Goal: Task Accomplishment & Management: Manage account settings

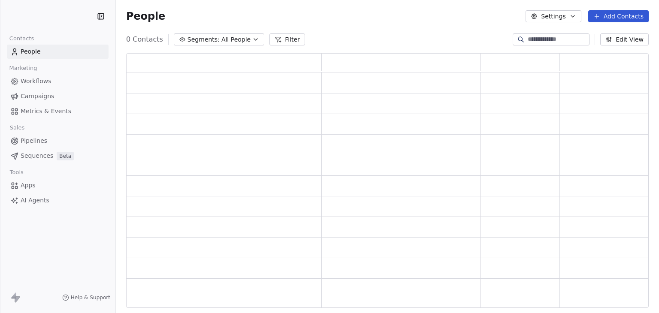
scroll to position [248, 516]
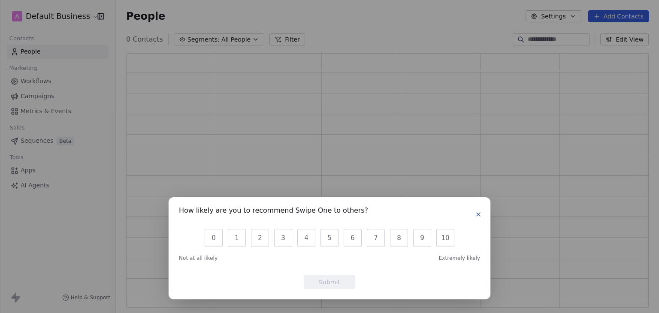
scroll to position [248, 516]
click at [316, 11] on div "How likely are you to recommend Swipe One to others? 0 1 2 3 4 5 6 7 8 9 10 Not…" at bounding box center [329, 156] width 659 height 313
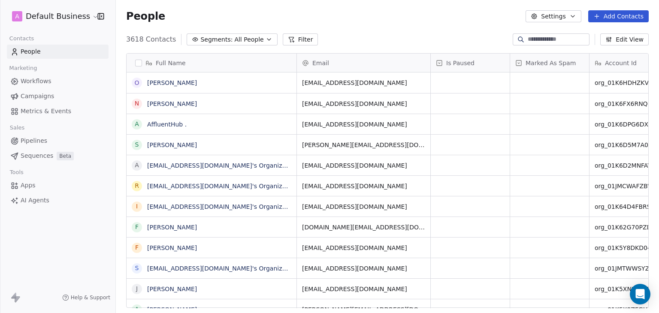
scroll to position [269, 537]
click at [74, 18] on html "A Default Business Contacts People Marketing Workflows Campaigns Metrics & Even…" at bounding box center [329, 156] width 659 height 313
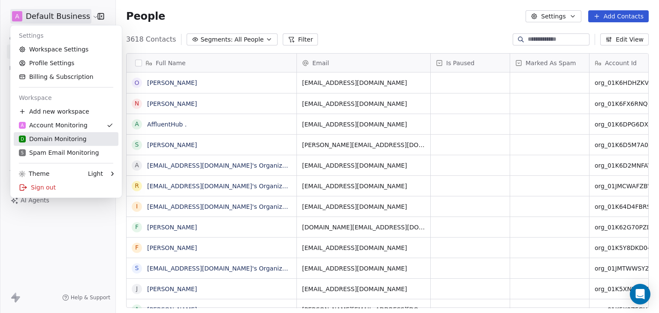
click at [39, 136] on div "D Domain Monitoring" at bounding box center [53, 139] width 68 height 9
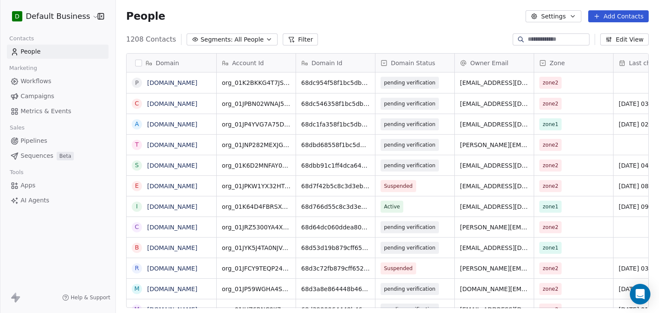
scroll to position [7, 7]
click at [522, 34] on div at bounding box center [551, 39] width 77 height 12
paste input "**********"
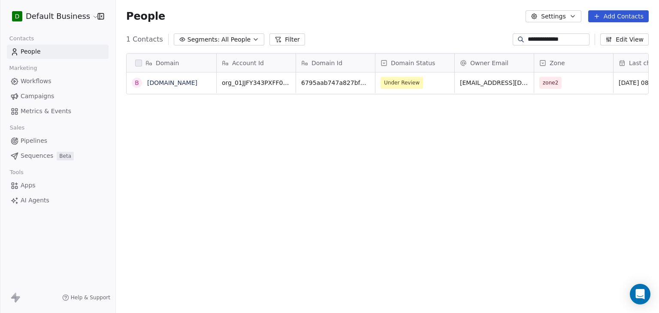
scroll to position [269, 537]
type input "**********"
click at [428, 88] on span "Under Review" at bounding box center [407, 83] width 52 height 12
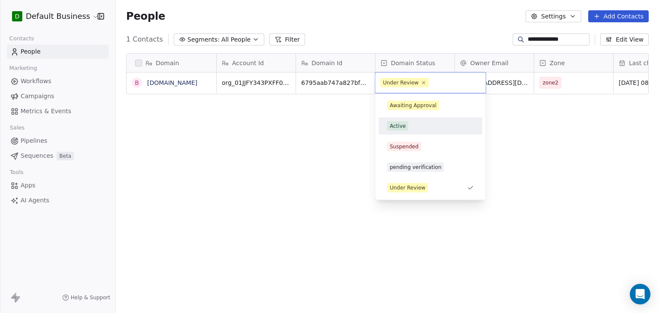
click at [422, 127] on div "Active" at bounding box center [430, 125] width 87 height 9
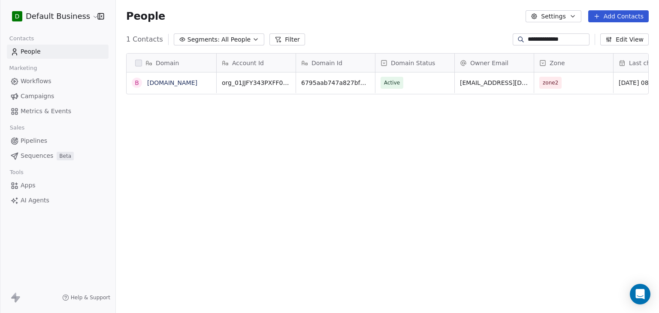
click at [466, 173] on div "Domain b be-spoke.co.nz Account Id Domain Id Domain Status Owner Email Zone Las…" at bounding box center [387, 184] width 543 height 276
click at [165, 83] on link "be-spoke.co.nz" at bounding box center [172, 82] width 50 height 7
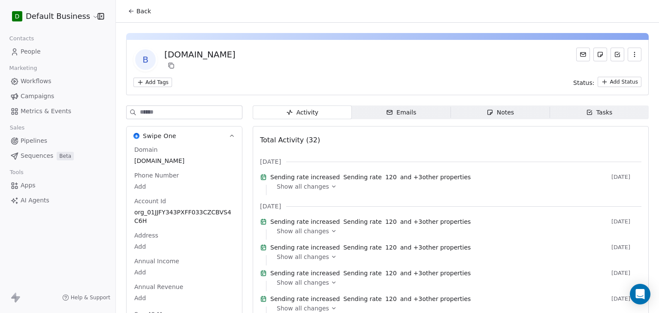
click at [142, 12] on span "Back" at bounding box center [144, 11] width 15 height 9
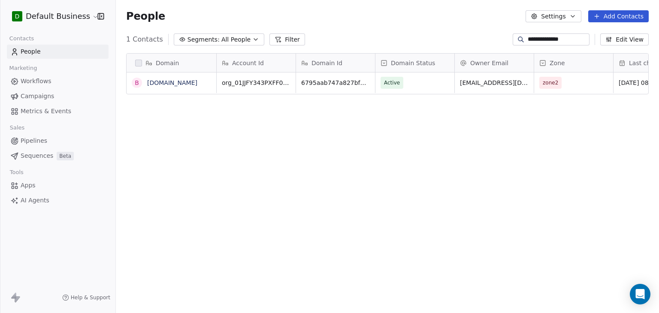
scroll to position [269, 537]
click at [404, 198] on div "Domain b be-spoke.co.nz Account Id Domain Id Domain Status Owner Email Zone Las…" at bounding box center [387, 184] width 543 height 276
click at [187, 81] on link "be-spoke.co.nz" at bounding box center [172, 82] width 50 height 7
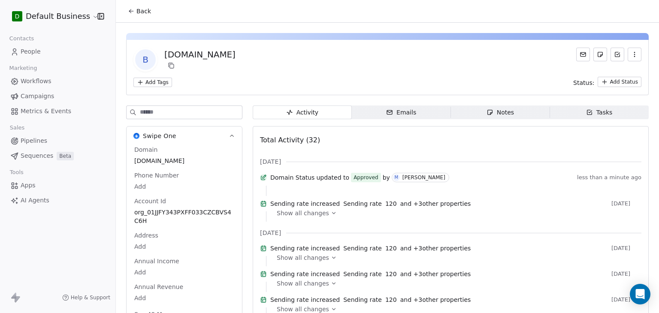
click at [143, 15] on span "Back" at bounding box center [144, 11] width 15 height 9
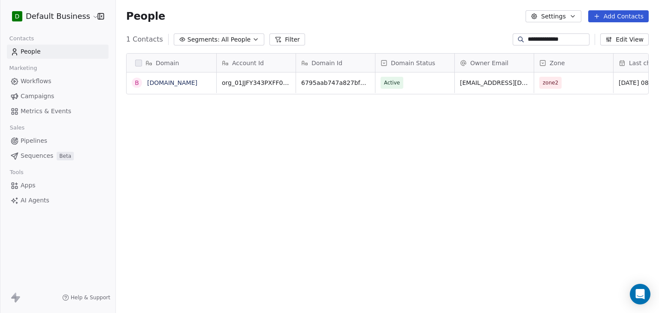
scroll to position [269, 537]
click at [403, 162] on div "Domain b be-spoke.co.nz Account Id Domain Id Domain Status Owner Email Zone Las…" at bounding box center [387, 184] width 543 height 276
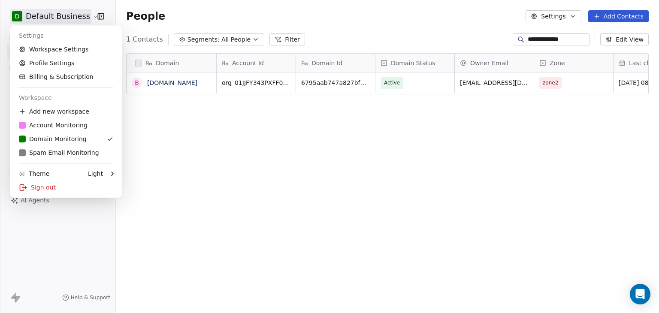
click at [68, 19] on html "**********" at bounding box center [329, 156] width 659 height 313
click at [44, 187] on div "Sign out" at bounding box center [66, 188] width 105 height 14
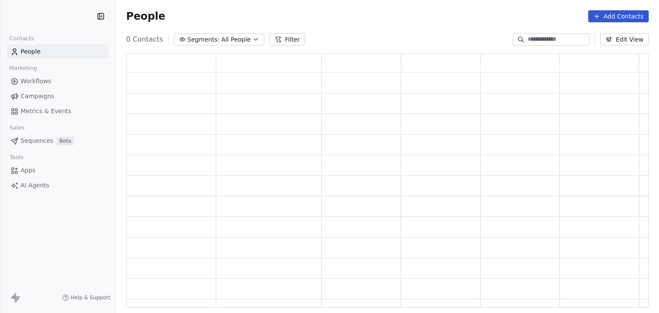
scroll to position [248, 516]
